Goal: Information Seeking & Learning: Learn about a topic

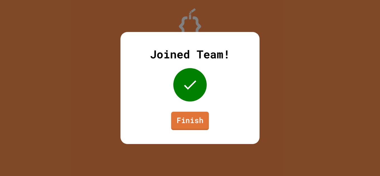
click at [187, 121] on link "Finish" at bounding box center [190, 121] width 38 height 18
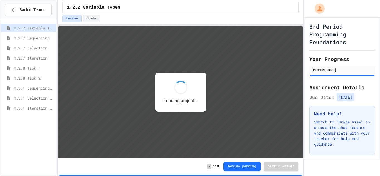
scroll to position [1, 0]
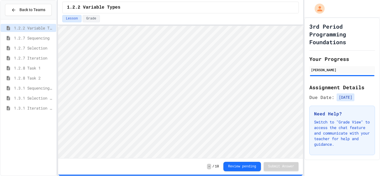
click at [38, 108] on span "1.3.1 Iteration Patterns/Trends" at bounding box center [34, 108] width 40 height 6
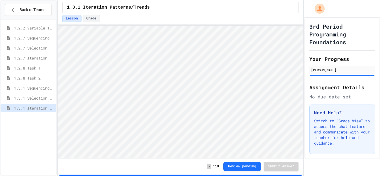
scroll to position [1, 0]
click at [39, 120] on span "1.3.1 Combined Algorithims" at bounding box center [34, 118] width 40 height 6
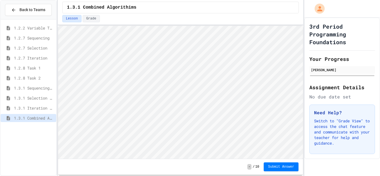
scroll to position [1, 0]
